Goal: Transaction & Acquisition: Book appointment/travel/reservation

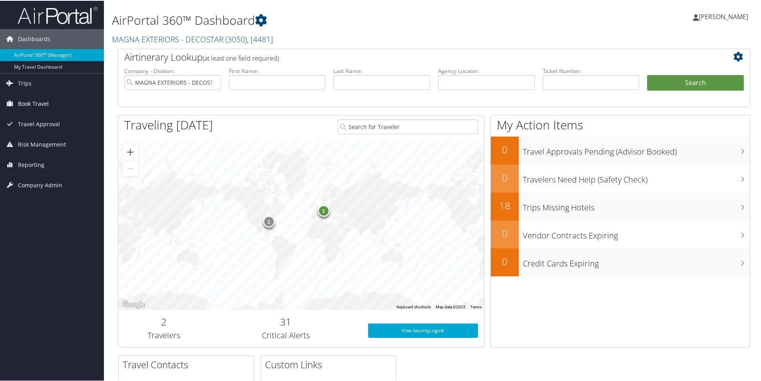
click at [42, 99] on span "Book Travel" at bounding box center [33, 103] width 31 height 20
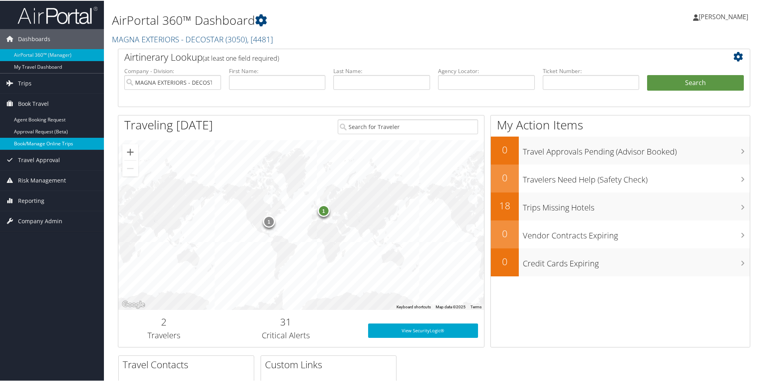
click at [56, 143] on link "Book/Manage Online Trips" at bounding box center [52, 143] width 104 height 12
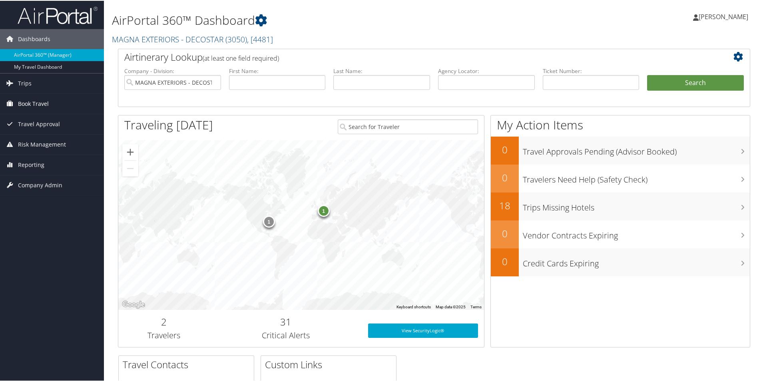
click at [22, 101] on span "Book Travel" at bounding box center [33, 103] width 31 height 20
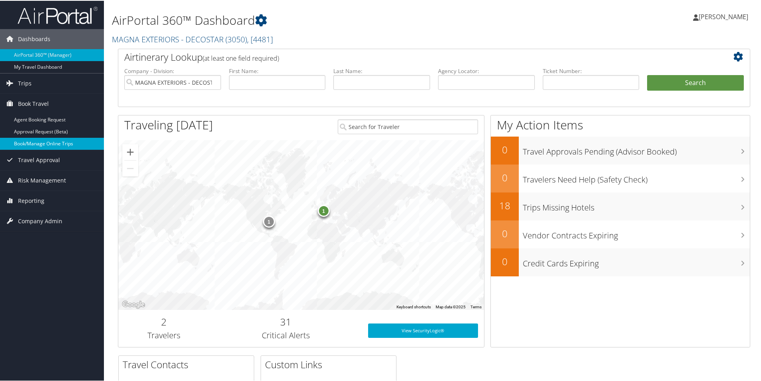
click at [33, 143] on link "Book/Manage Online Trips" at bounding box center [52, 143] width 104 height 12
